Goal: Register for event/course

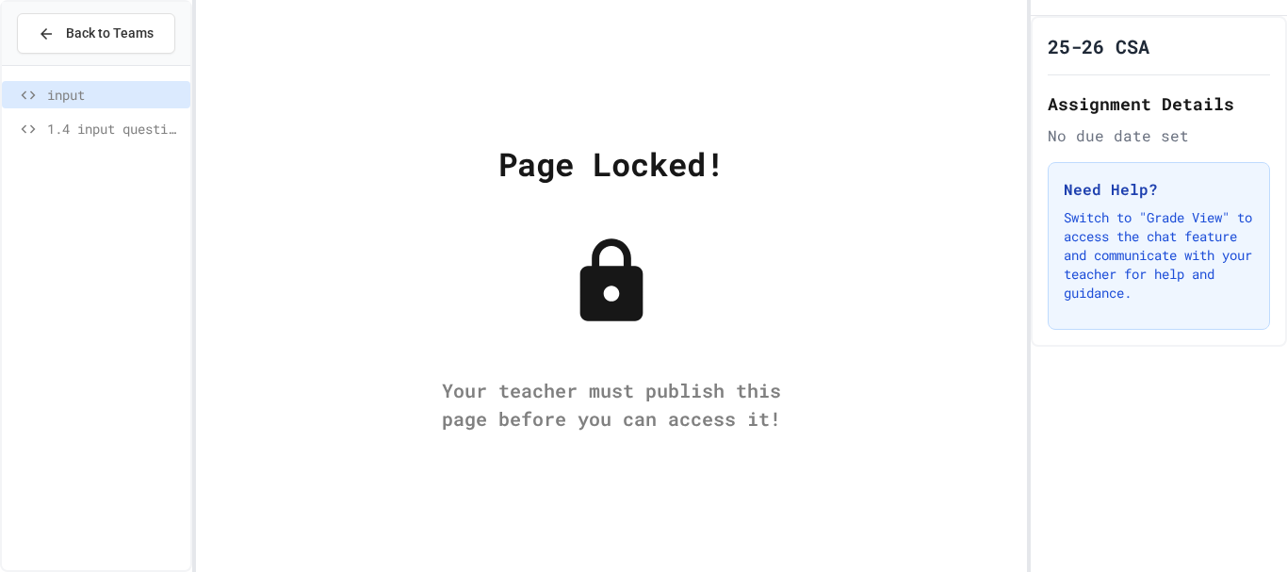
click at [150, 125] on span "1.4 input questionnaire" at bounding box center [115, 129] width 136 height 20
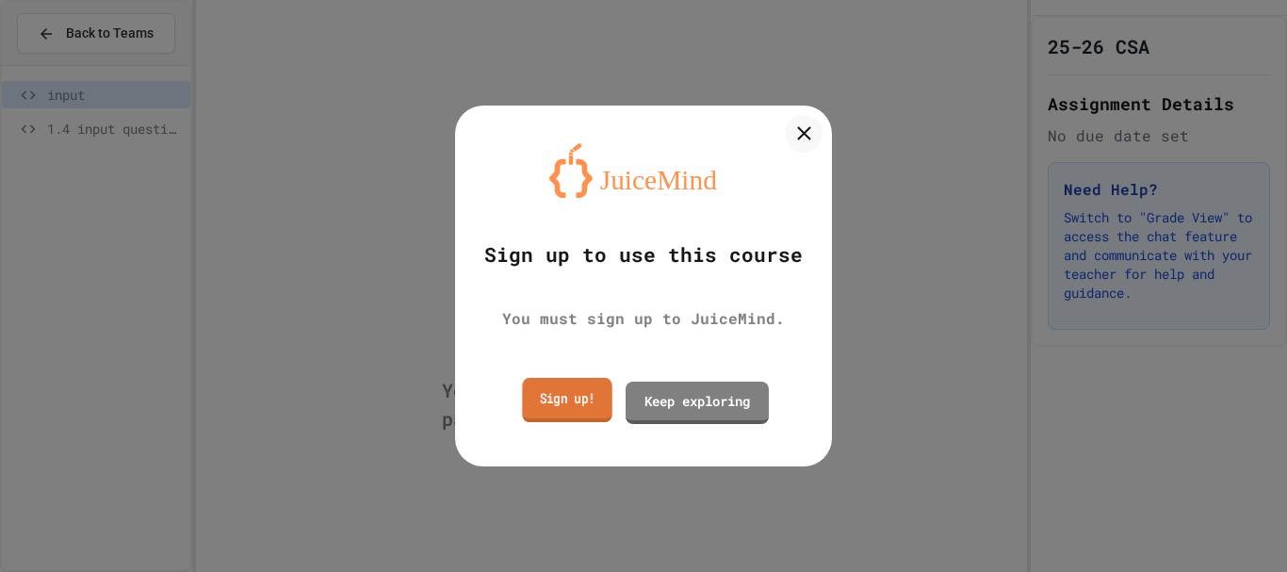
click at [582, 409] on link "Sign up!" at bounding box center [567, 400] width 90 height 44
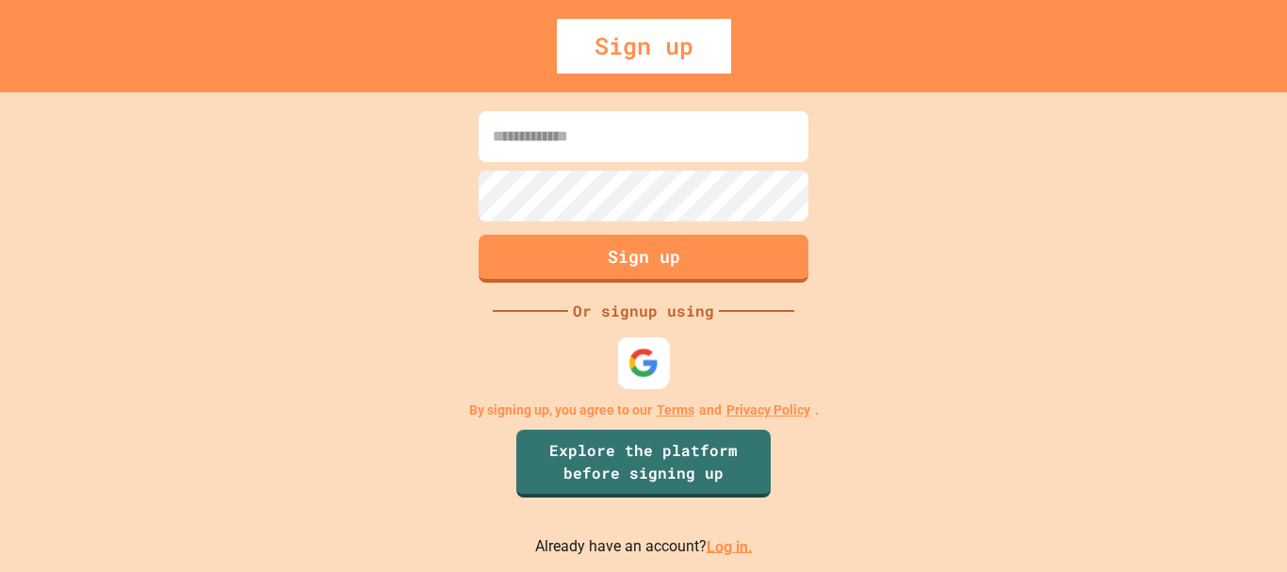
click at [645, 374] on img at bounding box center [644, 362] width 31 height 31
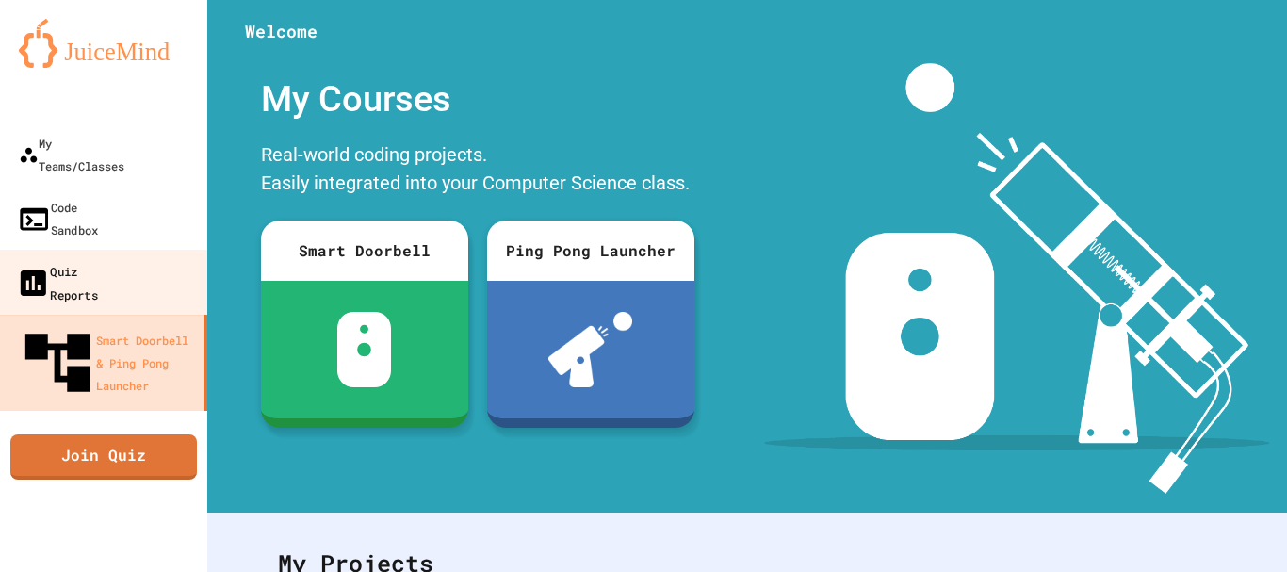
click at [98, 259] on div "Quiz Reports" at bounding box center [57, 282] width 82 height 46
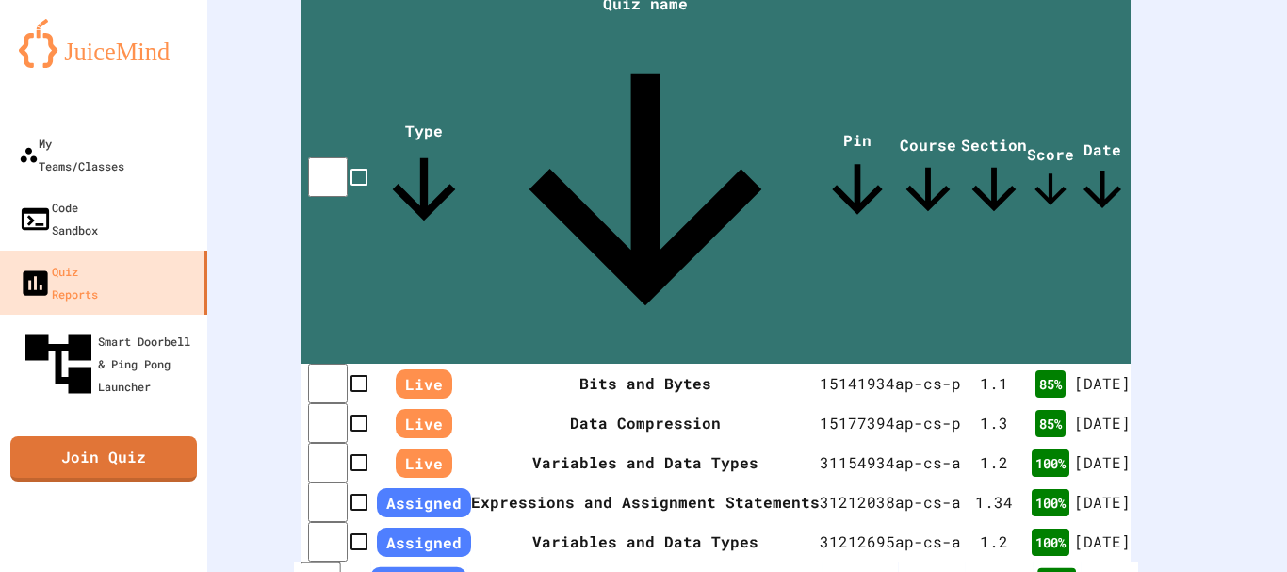
scroll to position [515, 0]
